Goal: Information Seeking & Learning: Understand process/instructions

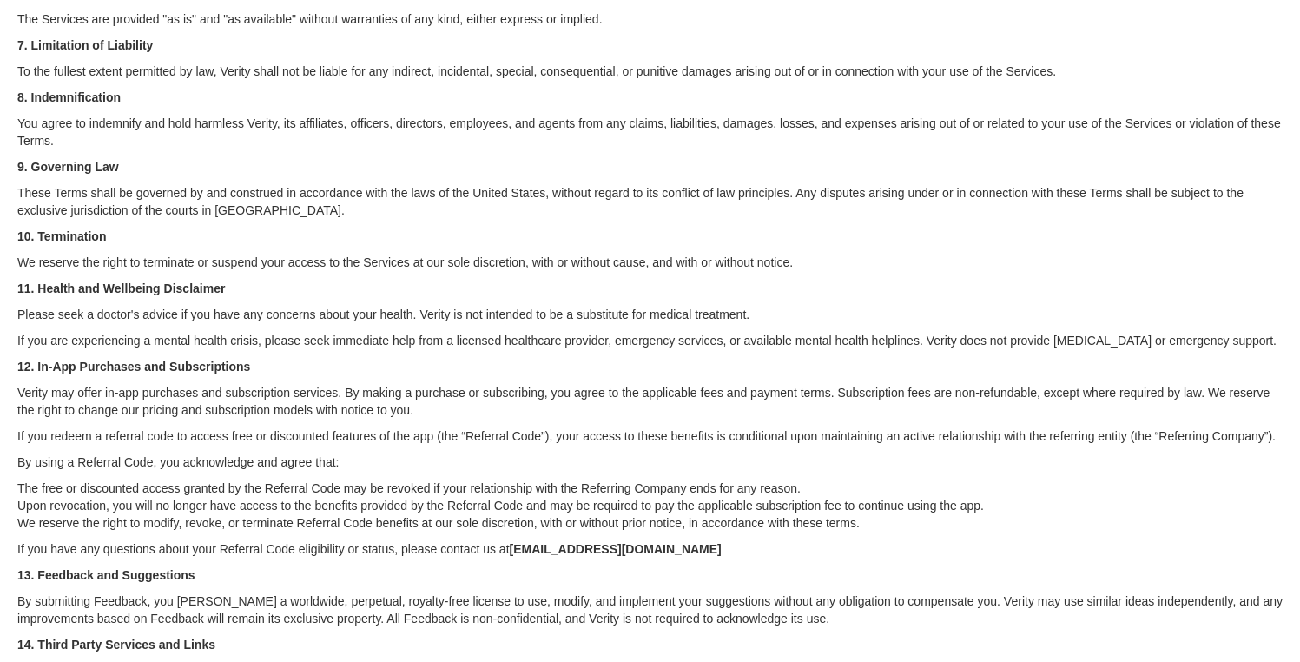
scroll to position [611, 0]
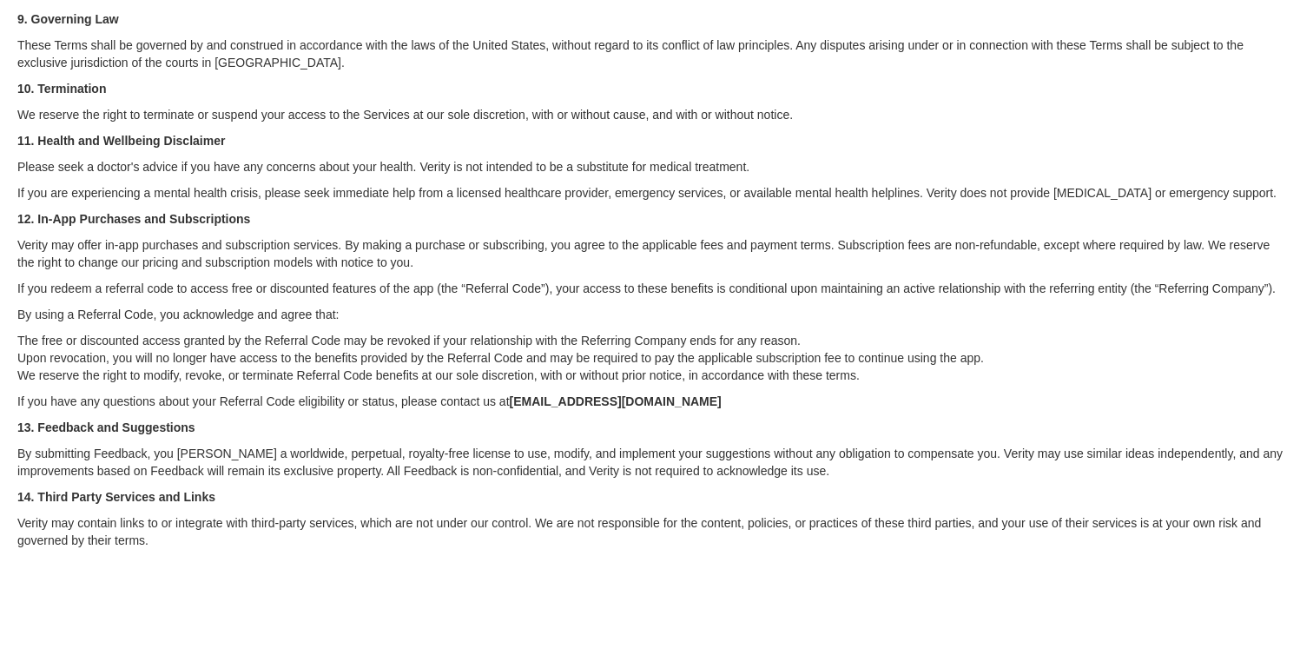
click at [273, 435] on p "13. Feedback and Suggestions" at bounding box center [649, 427] width 1265 height 17
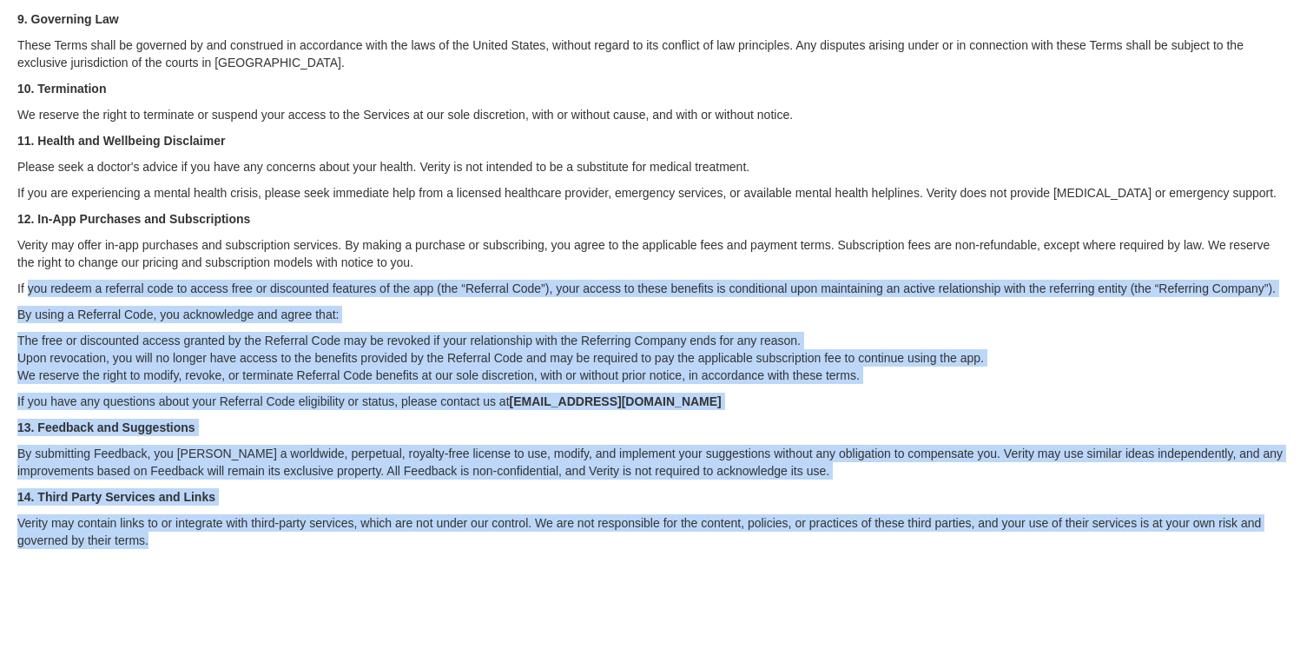
drag, startPoint x: 172, startPoint y: 538, endPoint x: 30, endPoint y: 280, distance: 294.6
click at [30, 280] on div "Terms of Service Effective Date: 8/1/2024 Welcome to Verity. Please read these …" at bounding box center [649, 25] width 1265 height 1273
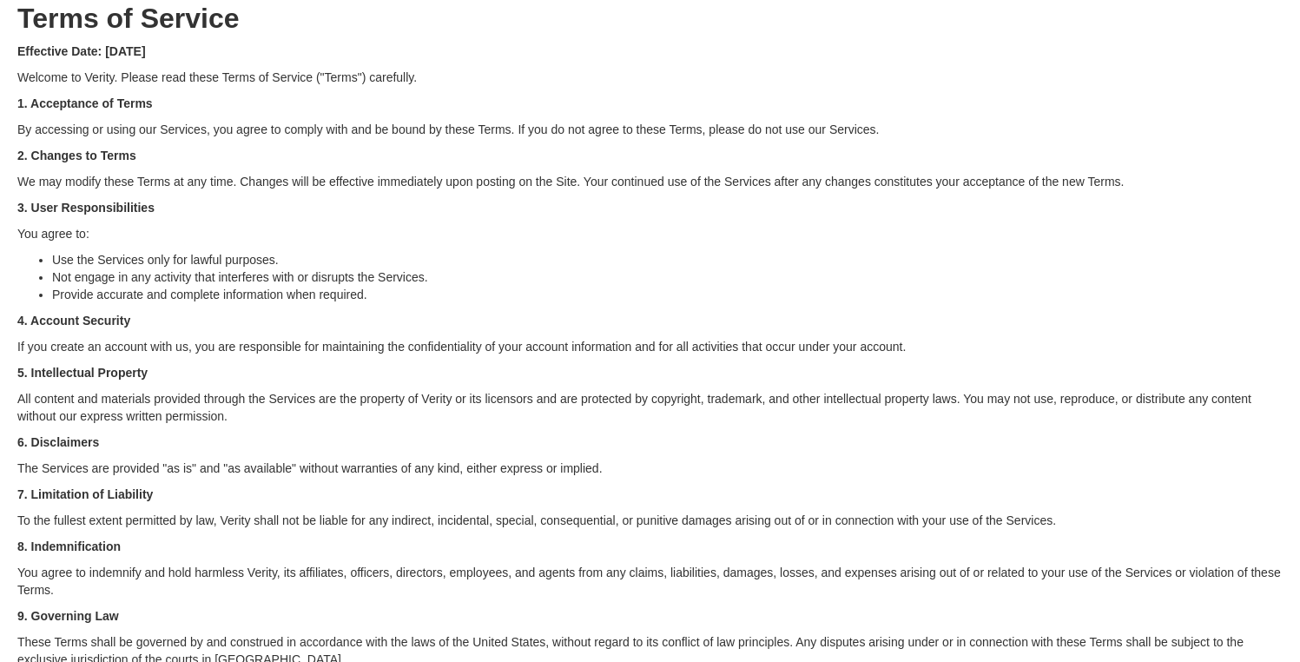
scroll to position [0, 0]
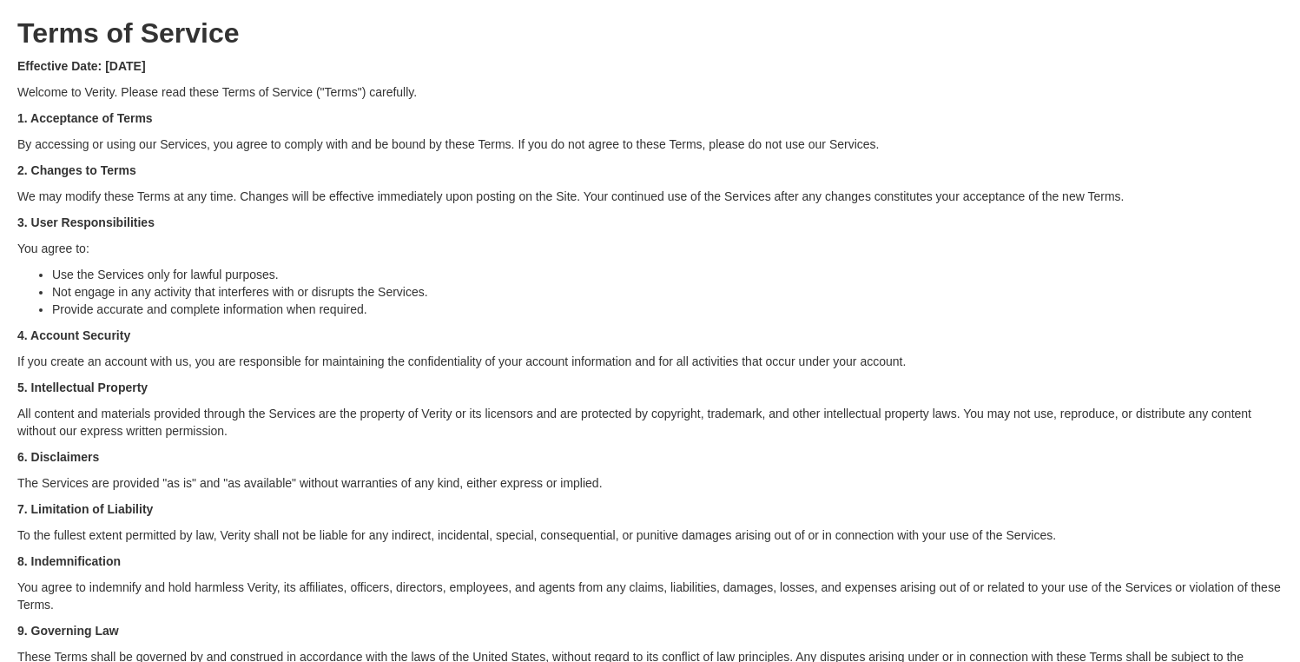
click at [577, 375] on div "Terms of Service Effective Date: 8/1/2024 Welcome to Verity. Please read these …" at bounding box center [649, 636] width 1265 height 1273
click at [690, 416] on p "All content and materials provided through the Services are the property of Ver…" at bounding box center [649, 422] width 1265 height 35
click at [692, 443] on div "Terms of Service Effective Date: 8/1/2024 Welcome to Verity. Please read these …" at bounding box center [649, 636] width 1265 height 1273
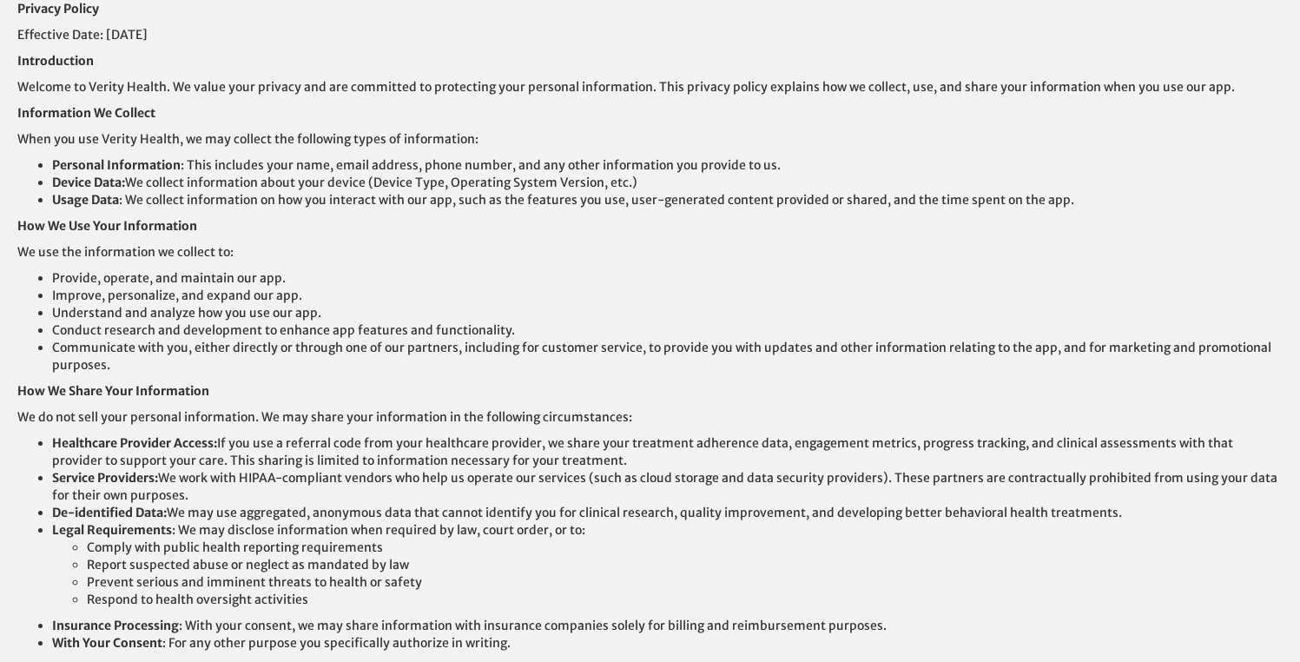
scroll to position [644, 0]
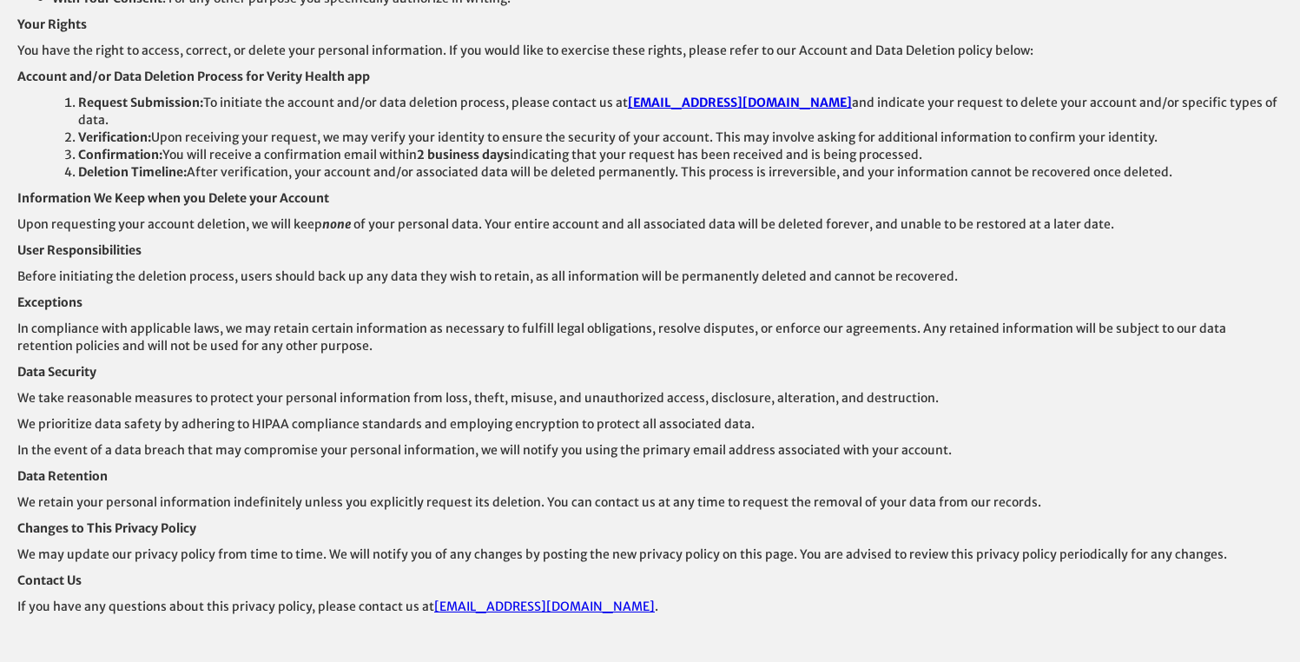
click at [731, 571] on p "Contact Us" at bounding box center [649, 579] width 1265 height 17
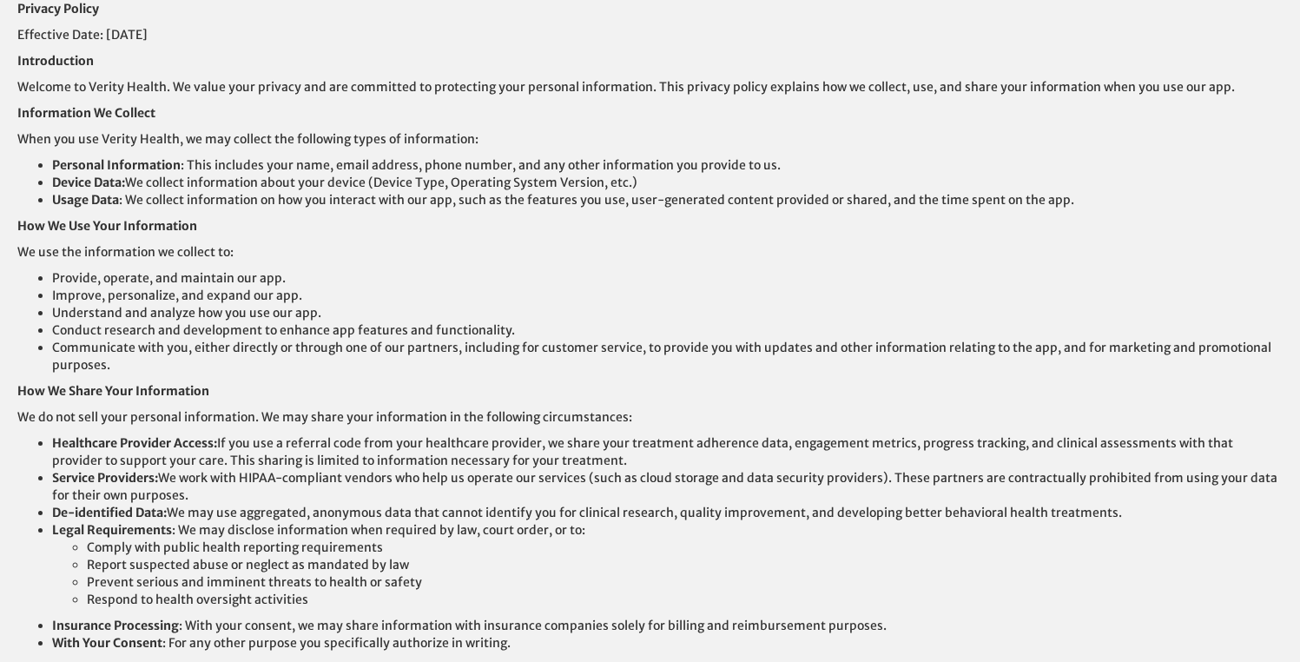
scroll to position [395, 0]
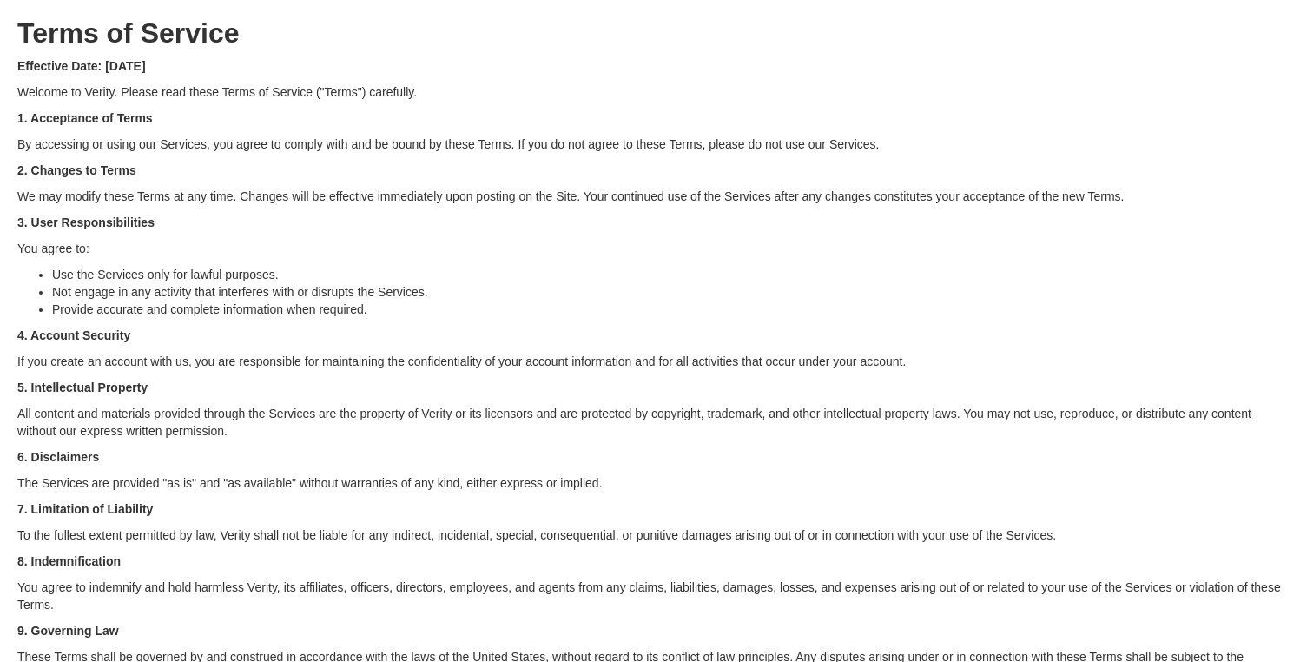
click at [65, 94] on p "Welcome to Verity. Please read these Terms of Service ("Terms") carefully." at bounding box center [649, 91] width 1265 height 17
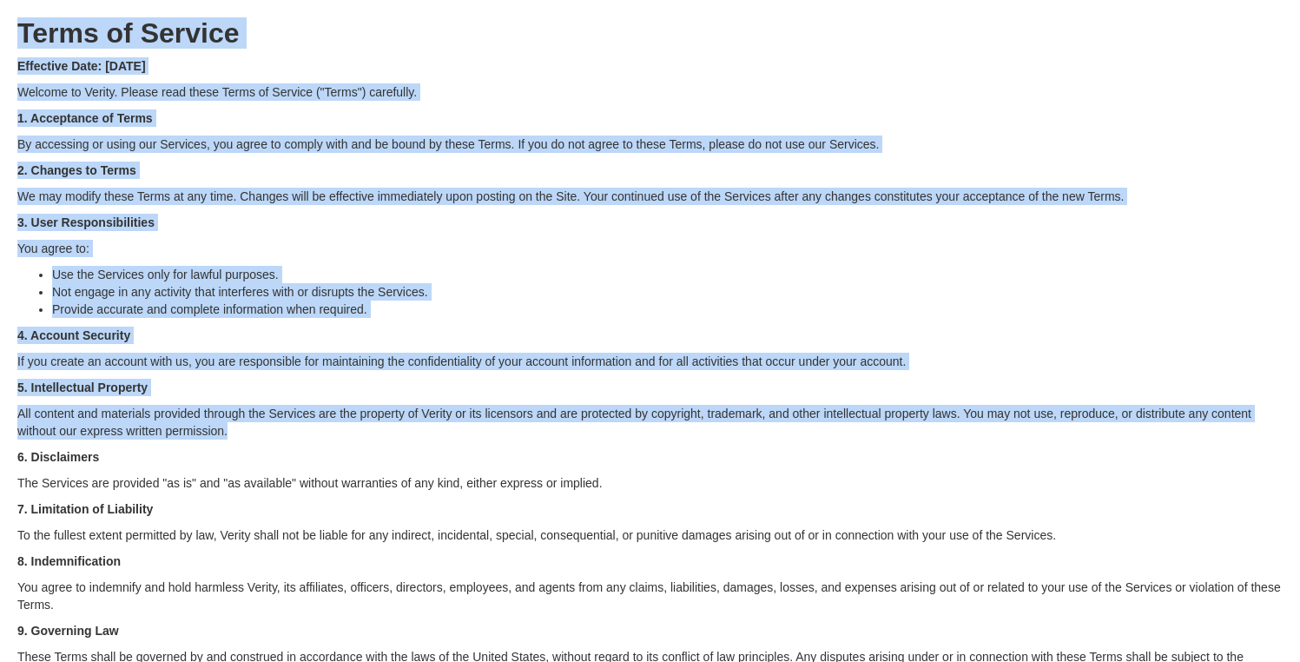
drag, startPoint x: 18, startPoint y: 30, endPoint x: 328, endPoint y: 429, distance: 505.7
click at [328, 429] on div "Terms of Service Effective Date: 8/1/2024 Welcome to Verity. Please read these …" at bounding box center [649, 636] width 1265 height 1273
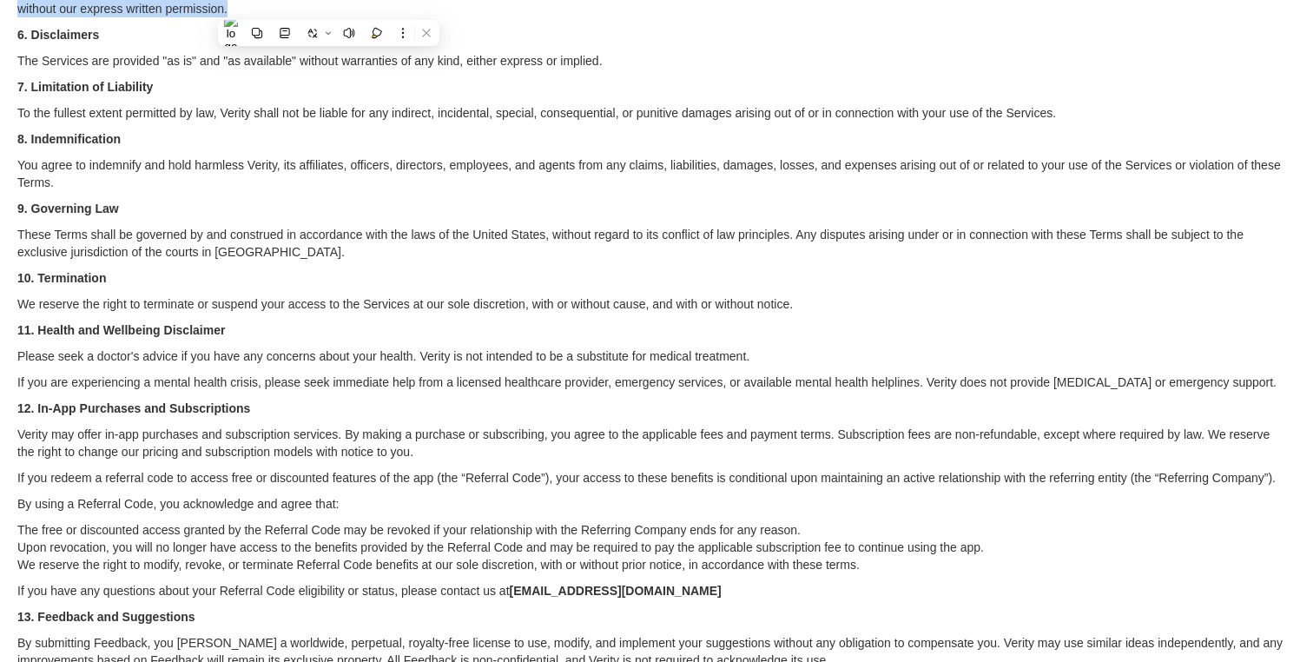
scroll to position [611, 0]
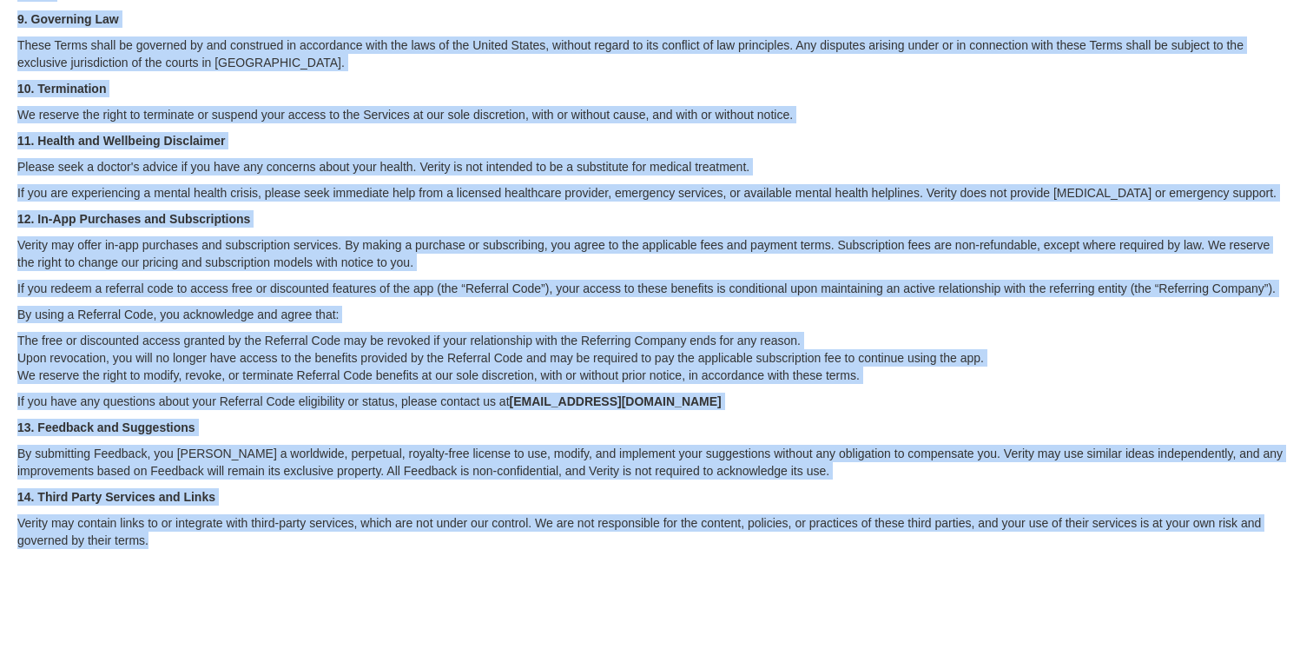
click at [247, 531] on p "Verity may contain links to or integrate with third-party services, which are n…" at bounding box center [649, 531] width 1265 height 35
copy div "Terms of Service Effective Date: 8/1/2024 Welcome to Verity. Please read these …"
click at [811, 465] on p "By submitting Feedback, you grant Verity a worldwide, perpetual, royalty-free l…" at bounding box center [649, 462] width 1265 height 35
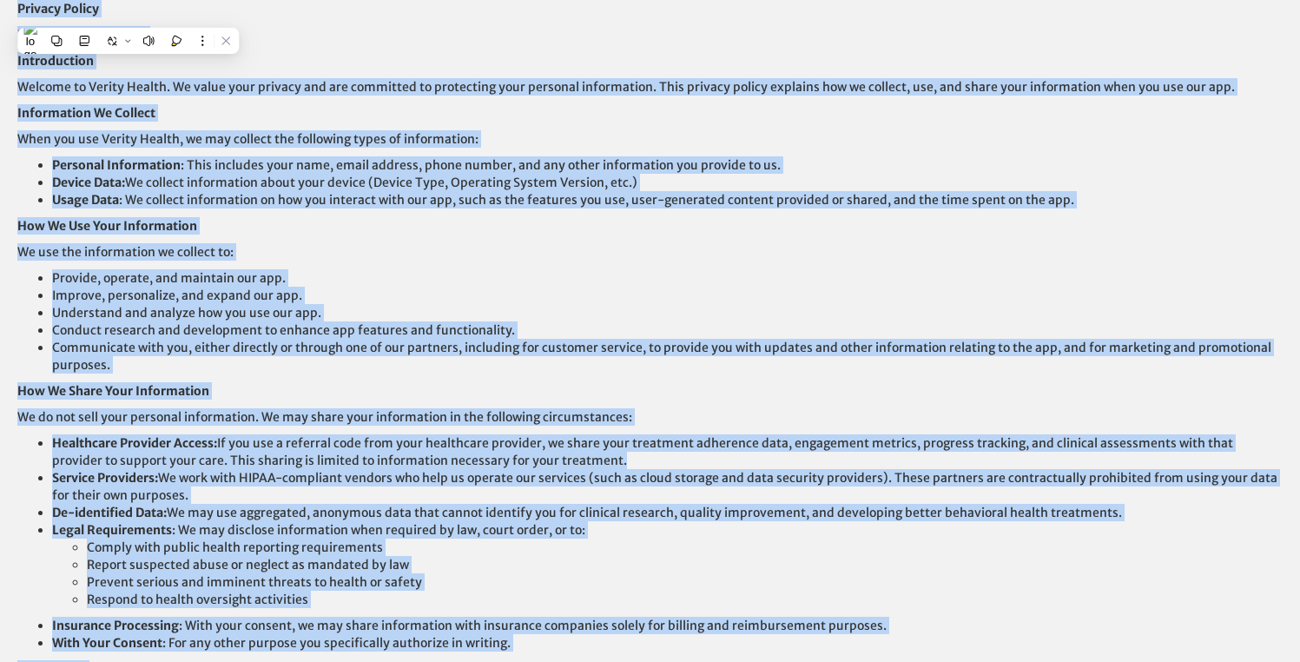
click at [727, 482] on li "Service Providers: We work with HIPAA-compliant vendors who help us operate our…" at bounding box center [667, 486] width 1231 height 35
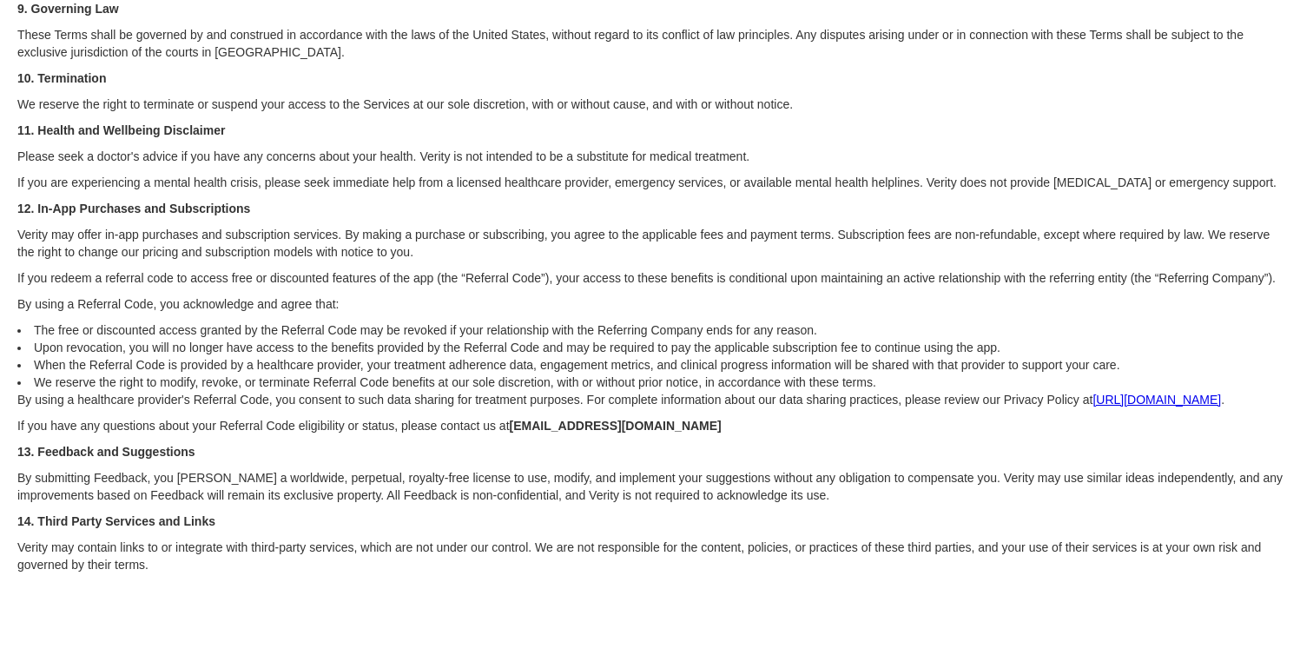
scroll to position [625, 0]
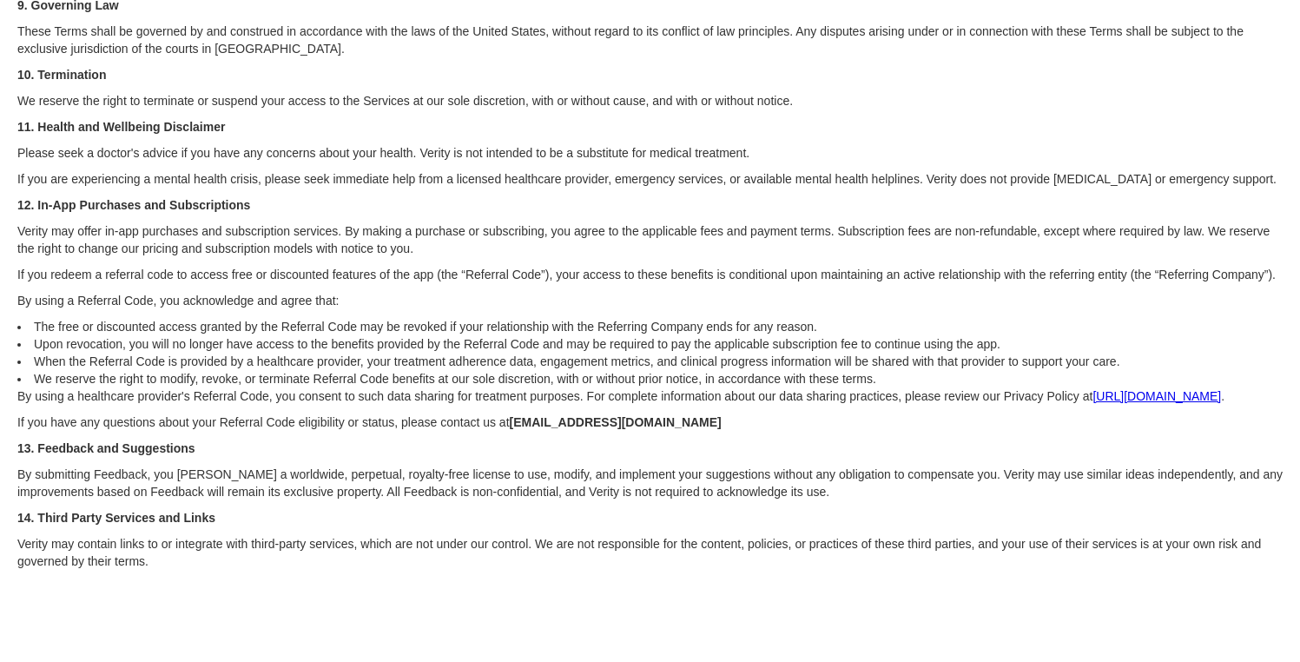
click at [1211, 391] on link "[URL][DOMAIN_NAME]" at bounding box center [1156, 396] width 129 height 14
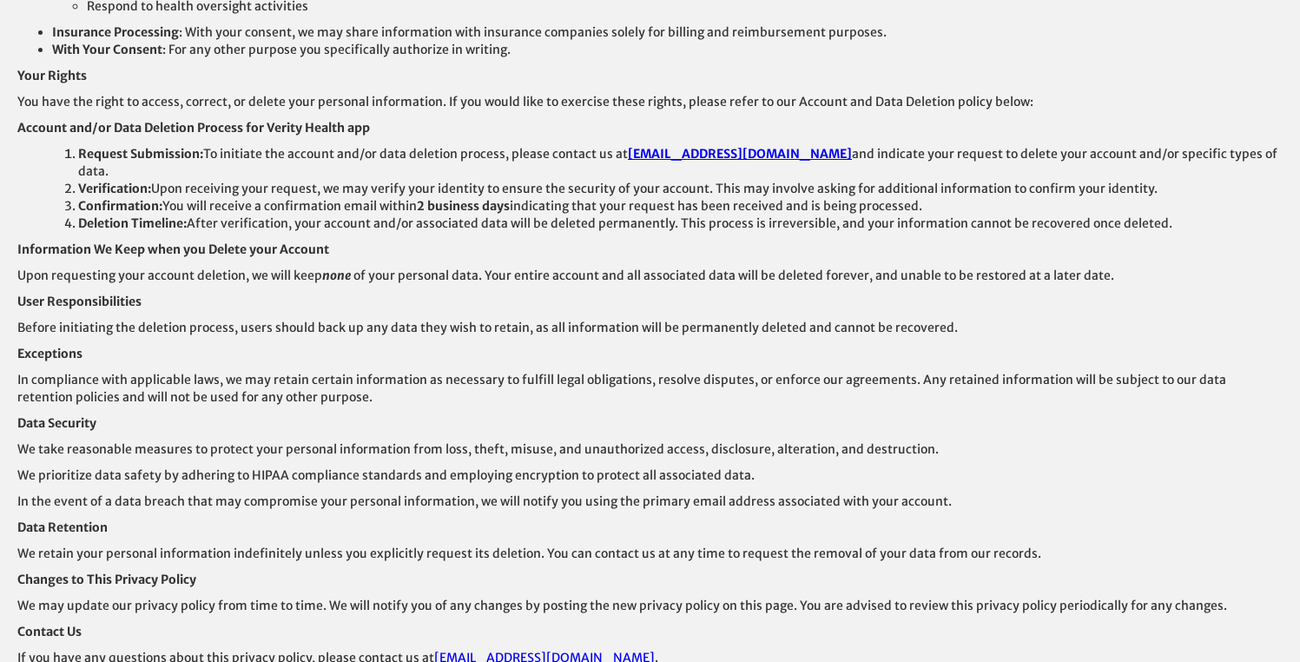
scroll to position [644, 0]
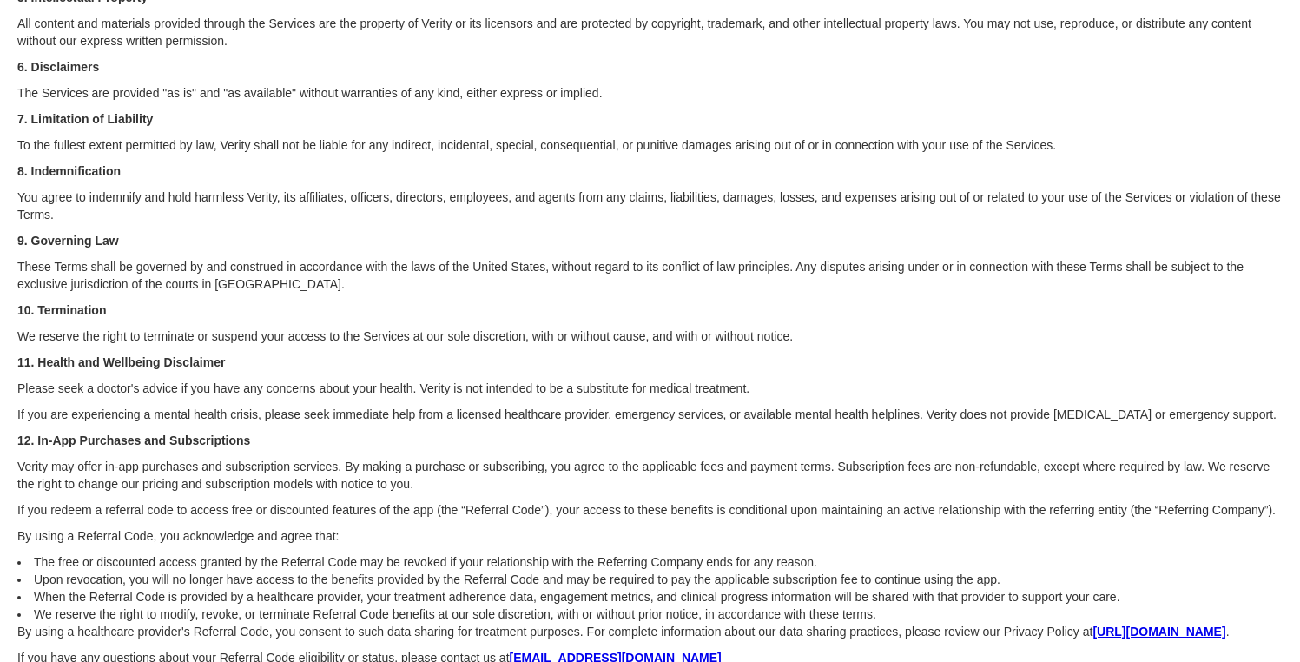
scroll to position [552, 0]
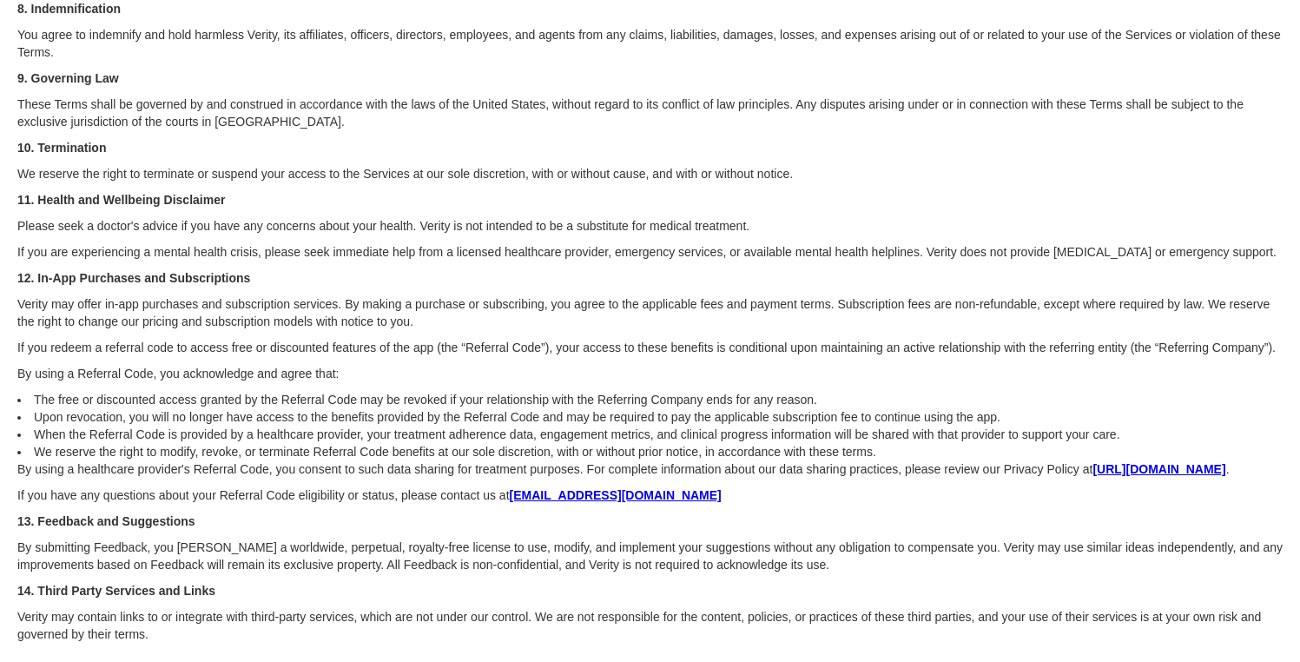
click at [873, 226] on p "Please seek a doctor's advice if you have any concerns about your health. Verit…" at bounding box center [649, 225] width 1265 height 17
click at [757, 489] on p "If you have any questions about your Referral Code eligibility or status, pleas…" at bounding box center [649, 494] width 1265 height 17
